Goal: Task Accomplishment & Management: Manage account settings

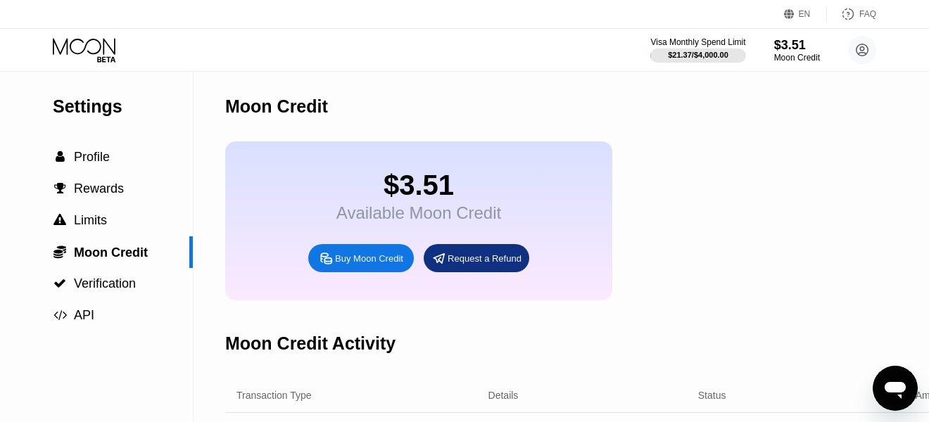
click at [89, 36] on div "Visa Monthly Spend Limit $21.37 / $4,000.00 $3.51 Moon Credit ek80023tre@gmail.…" at bounding box center [464, 50] width 929 height 42
click at [89, 44] on icon at bounding box center [85, 50] width 65 height 25
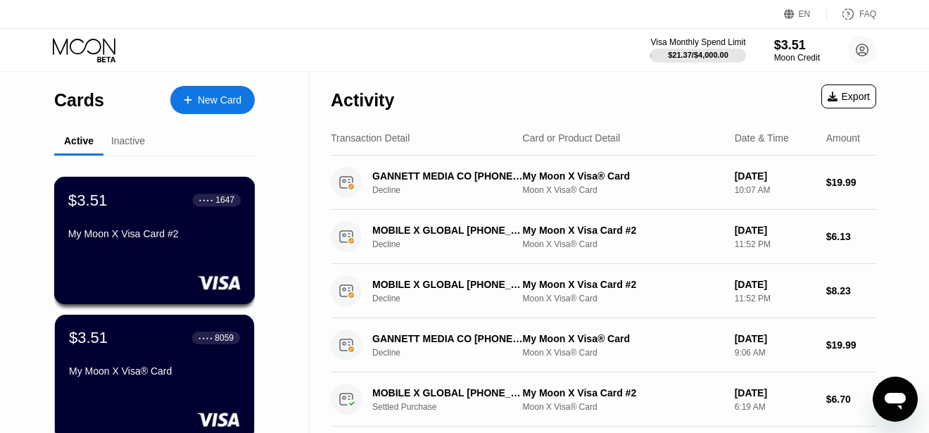
click at [120, 237] on div "My Moon X Visa Card #2" at bounding box center [154, 233] width 172 height 11
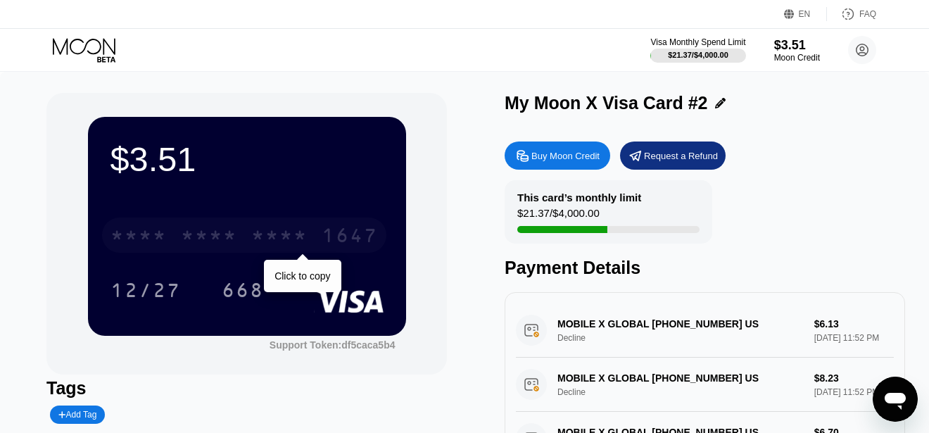
click at [205, 234] on div "* * * *" at bounding box center [209, 237] width 56 height 23
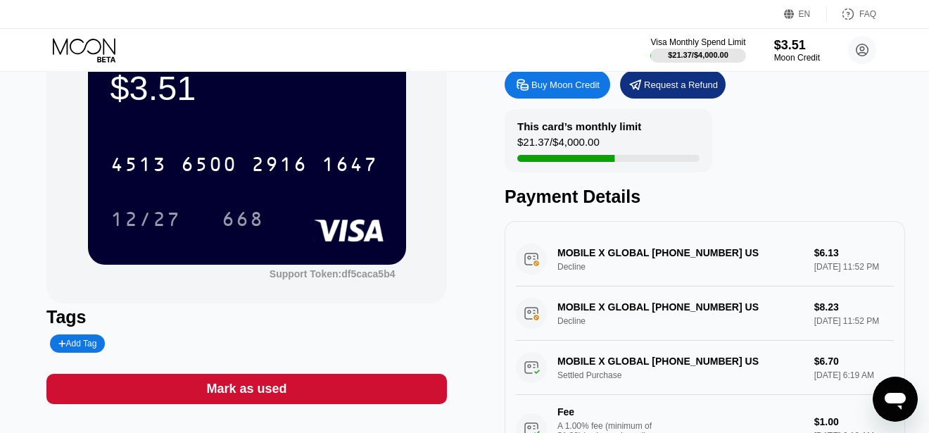
scroll to position [70, 0]
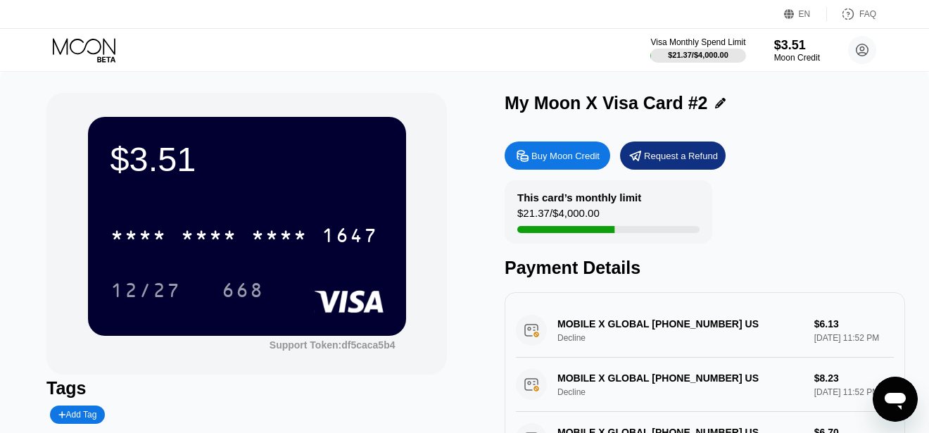
scroll to position [141, 0]
